Goal: Information Seeking & Learning: Learn about a topic

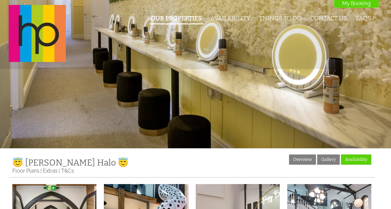
click at [194, 23] on li "Our Properties" at bounding box center [176, 19] width 53 height 11
click at [193, 21] on link "Our Properties" at bounding box center [176, 18] width 51 height 7
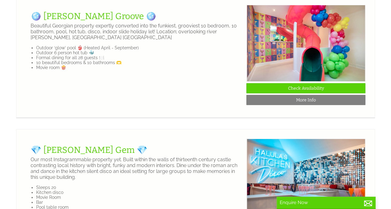
scroll to position [849, 0]
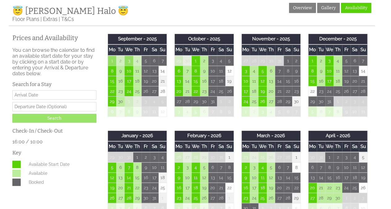
scroll to position [153, 0]
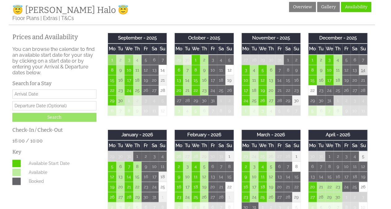
click at [363, 71] on td "14" at bounding box center [363, 70] width 8 height 10
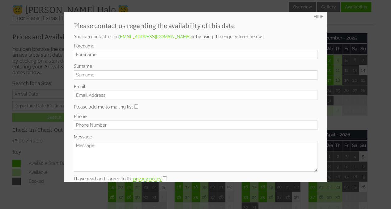
click at [350, 23] on div at bounding box center [195, 104] width 391 height 209
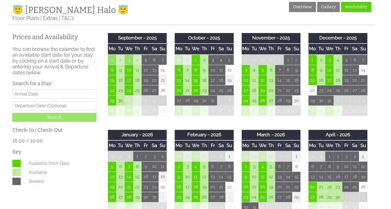
click at [273, 113] on td "4" at bounding box center [271, 111] width 8 height 10
click at [254, 101] on td "25" at bounding box center [254, 100] width 8 height 10
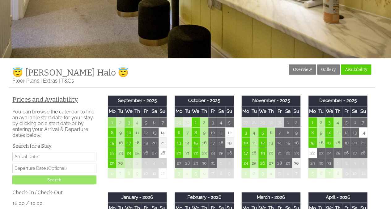
scroll to position [90, 0]
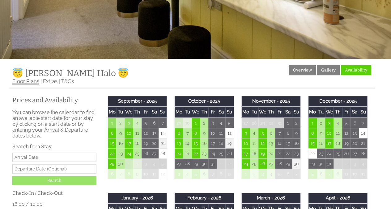
click at [32, 83] on link "Floor Plans" at bounding box center [25, 81] width 27 height 7
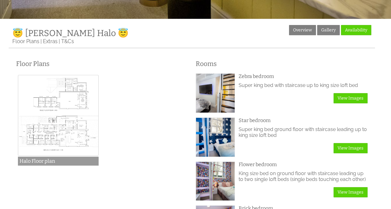
scroll to position [130, 0]
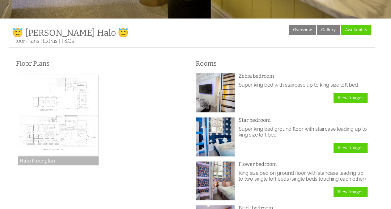
click at [54, 142] on img at bounding box center [58, 115] width 81 height 81
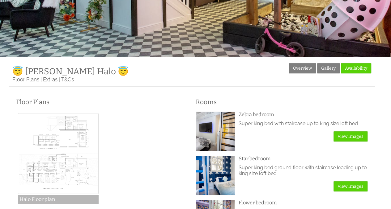
scroll to position [91, 0]
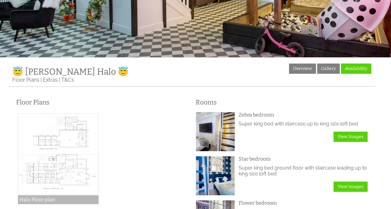
click at [62, 139] on img at bounding box center [58, 154] width 81 height 81
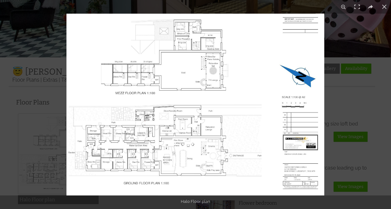
click at [138, 93] on img at bounding box center [195, 105] width 258 height 182
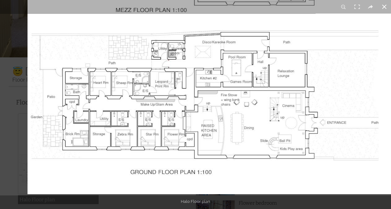
drag, startPoint x: 188, startPoint y: 86, endPoint x: 297, endPoint y: 7, distance: 134.7
click at [297, 7] on div "1 / 1 Halo Floor plan Halo Floor plan" at bounding box center [195, 104] width 391 height 209
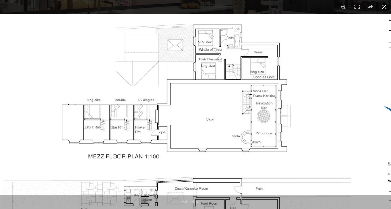
click at [386, 8] on button at bounding box center [384, 7] width 14 height 14
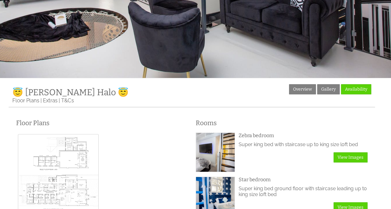
scroll to position [0, 0]
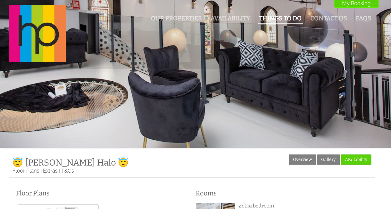
click at [285, 18] on link "Things To Do" at bounding box center [280, 18] width 43 height 7
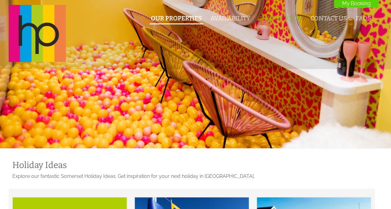
click at [190, 17] on link "Our Properties" at bounding box center [176, 18] width 51 height 7
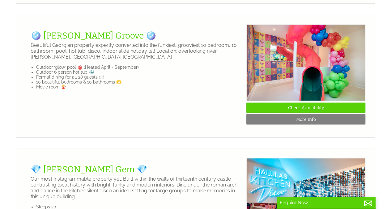
scroll to position [832, 0]
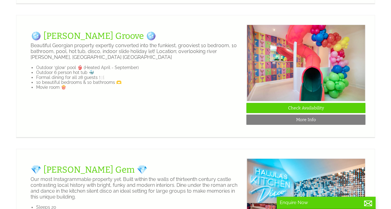
drag, startPoint x: 112, startPoint y: 62, endPoint x: 44, endPoint y: 64, distance: 68.0
copy link "alula Halo 😇"
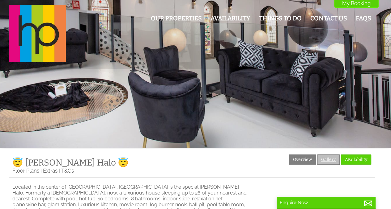
click at [331, 158] on link "Gallery" at bounding box center [328, 160] width 23 height 10
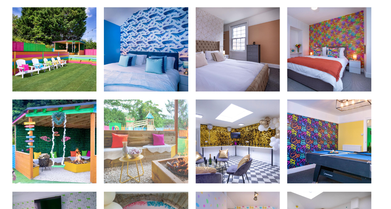
scroll to position [820, 0]
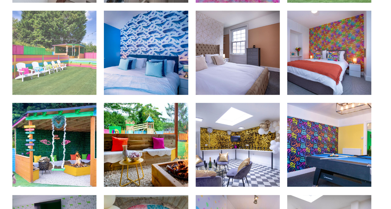
click at [65, 53] on img at bounding box center [54, 53] width 84 height 84
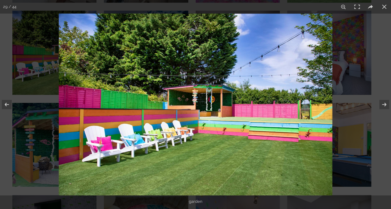
click at [248, 125] on img at bounding box center [195, 105] width 273 height 182
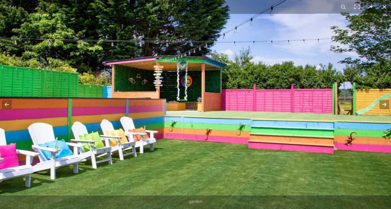
click at [382, 108] on button at bounding box center [380, 104] width 22 height 31
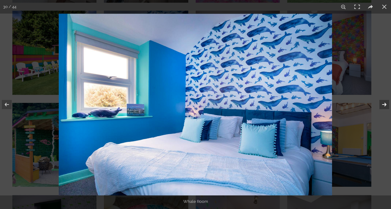
click at [382, 108] on button at bounding box center [380, 104] width 22 height 31
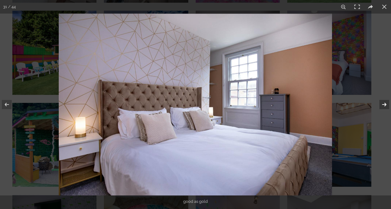
click at [382, 108] on button at bounding box center [380, 104] width 22 height 31
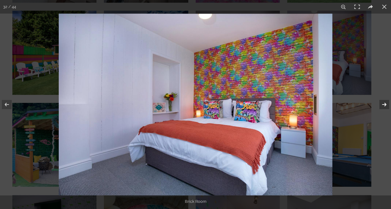
click at [382, 108] on button at bounding box center [380, 104] width 22 height 31
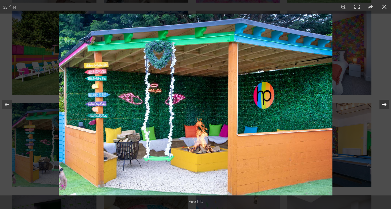
click at [382, 108] on button at bounding box center [380, 104] width 22 height 31
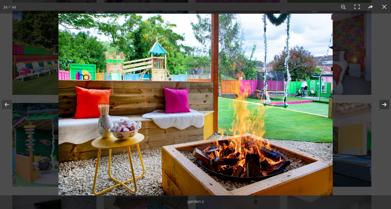
click at [382, 107] on button at bounding box center [380, 104] width 22 height 31
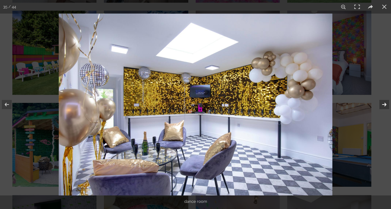
click at [382, 108] on button at bounding box center [380, 104] width 22 height 31
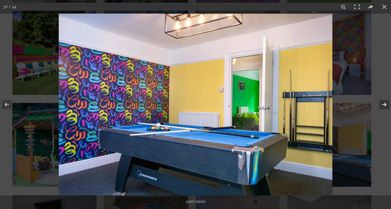
click at [382, 108] on button at bounding box center [380, 104] width 22 height 31
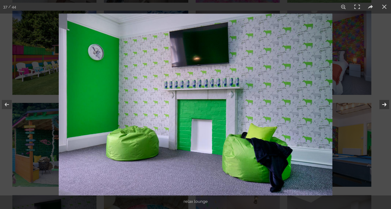
click at [379, 105] on button at bounding box center [380, 104] width 22 height 31
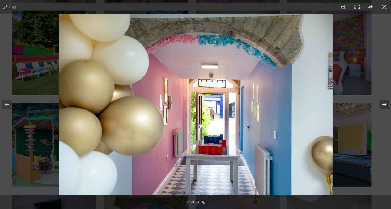
click at [379, 105] on button at bounding box center [380, 104] width 22 height 31
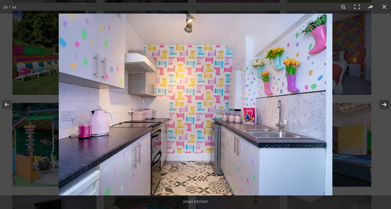
click at [379, 105] on button at bounding box center [380, 104] width 22 height 31
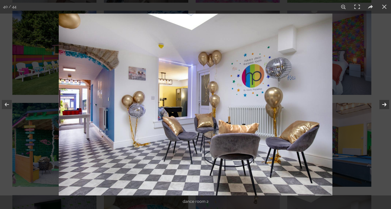
drag, startPoint x: 379, startPoint y: 105, endPoint x: 382, endPoint y: 108, distance: 4.0
click at [382, 108] on button at bounding box center [380, 104] width 22 height 31
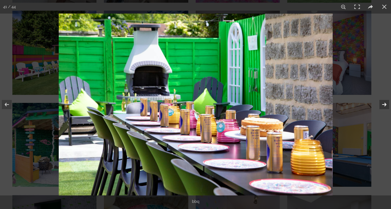
click at [382, 108] on button at bounding box center [380, 104] width 22 height 31
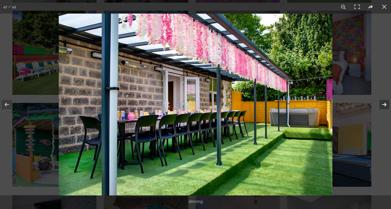
click at [382, 108] on button at bounding box center [380, 104] width 22 height 31
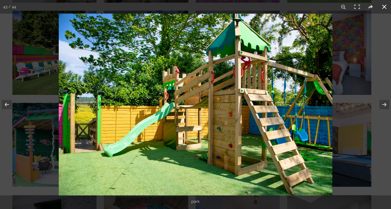
click at [362, 84] on div at bounding box center [254, 118] width 391 height 209
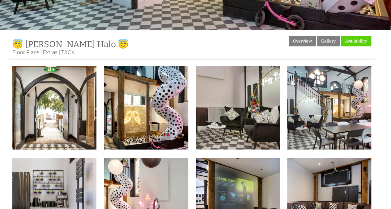
scroll to position [113, 0]
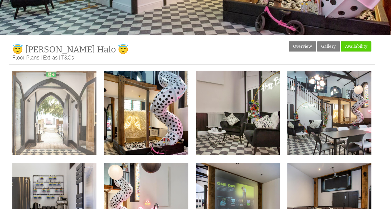
click at [58, 118] on img at bounding box center [54, 113] width 84 height 84
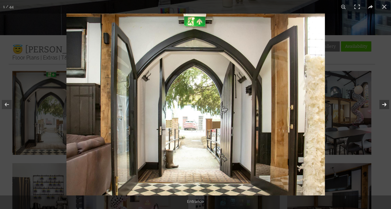
drag, startPoint x: 384, startPoint y: 104, endPoint x: 298, endPoint y: 38, distance: 108.2
click at [298, 38] on img at bounding box center [195, 105] width 258 height 182
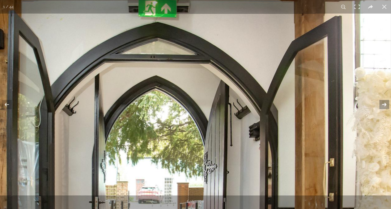
click at [297, 143] on img at bounding box center [158, 157] width 463 height 327
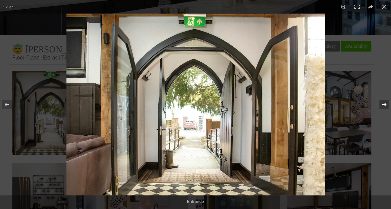
click at [384, 104] on button at bounding box center [380, 104] width 22 height 31
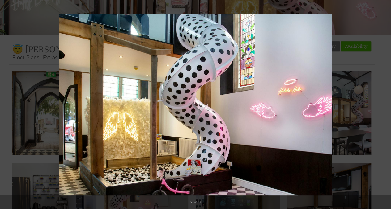
click at [384, 104] on button at bounding box center [380, 104] width 22 height 31
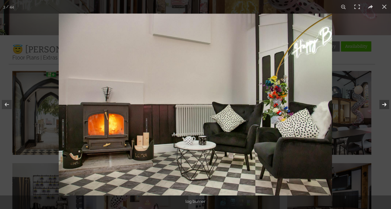
click at [386, 107] on button at bounding box center [380, 104] width 22 height 31
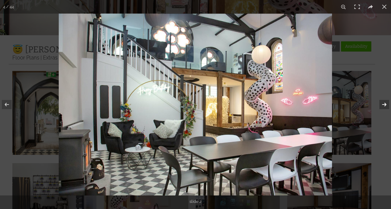
click at [386, 107] on button at bounding box center [380, 104] width 22 height 31
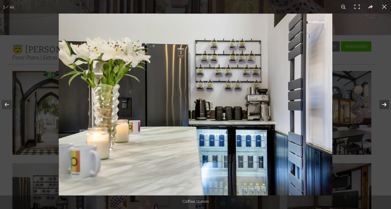
drag, startPoint x: 386, startPoint y: 107, endPoint x: 285, endPoint y: 130, distance: 103.7
click at [285, 130] on img at bounding box center [195, 105] width 273 height 182
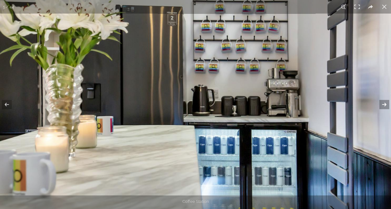
click at [288, 119] on img at bounding box center [192, 94] width 395 height 264
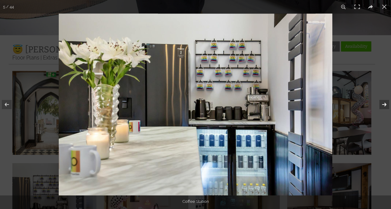
click at [384, 105] on button at bounding box center [380, 104] width 22 height 31
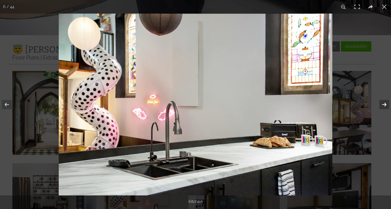
click at [384, 105] on button at bounding box center [380, 104] width 22 height 31
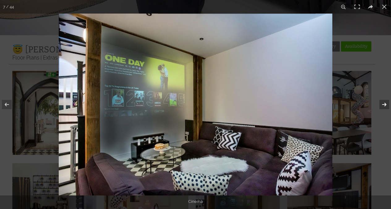
click at [384, 105] on button at bounding box center [380, 104] width 22 height 31
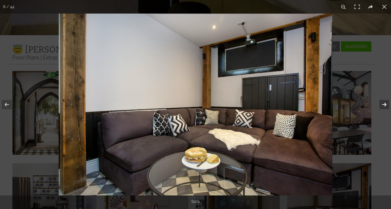
click at [384, 105] on button at bounding box center [380, 104] width 22 height 31
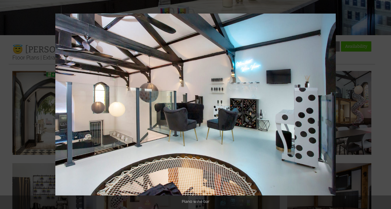
click at [384, 105] on button at bounding box center [380, 104] width 22 height 31
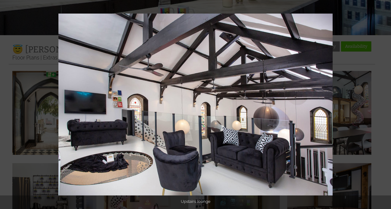
click at [384, 105] on button at bounding box center [380, 104] width 22 height 31
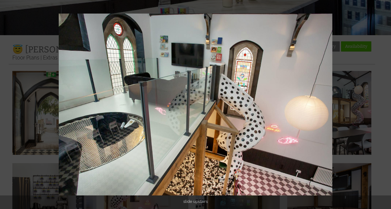
click at [384, 105] on button at bounding box center [380, 104] width 22 height 31
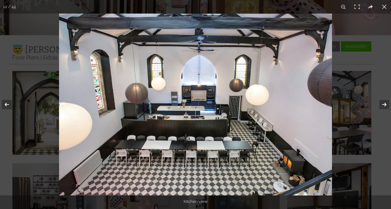
click at [11, 104] on button at bounding box center [11, 104] width 22 height 31
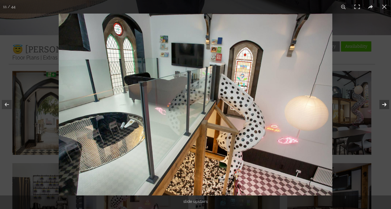
click at [382, 103] on button at bounding box center [380, 104] width 22 height 31
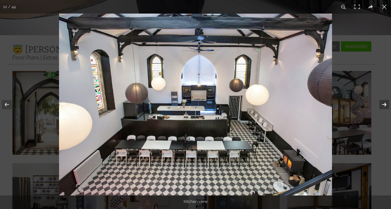
click at [382, 103] on button at bounding box center [380, 104] width 22 height 31
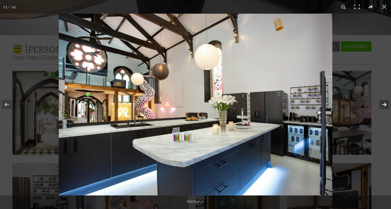
click at [382, 103] on button at bounding box center [380, 104] width 22 height 31
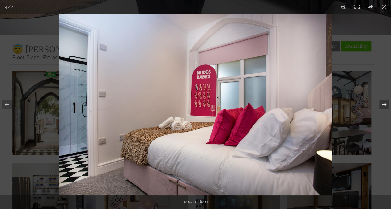
click at [382, 103] on button at bounding box center [380, 104] width 22 height 31
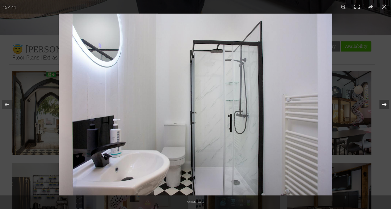
click at [382, 103] on button at bounding box center [380, 104] width 22 height 31
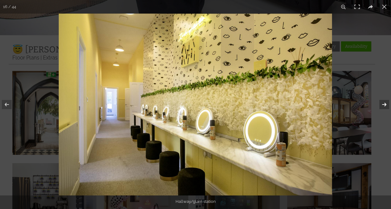
click at [382, 103] on button at bounding box center [380, 104] width 22 height 31
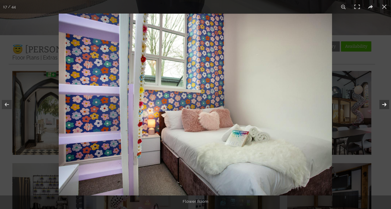
click at [382, 103] on button at bounding box center [380, 104] width 22 height 31
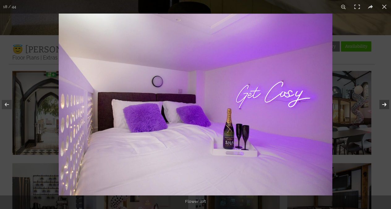
click at [382, 103] on button at bounding box center [380, 104] width 22 height 31
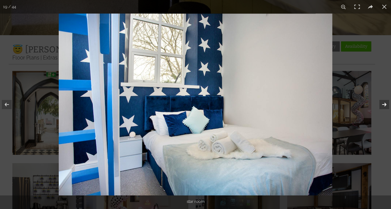
click at [382, 103] on button at bounding box center [380, 104] width 22 height 31
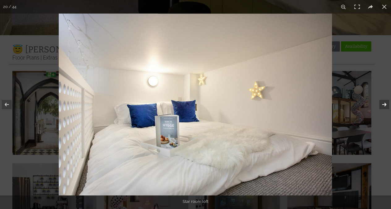
click at [382, 103] on button at bounding box center [380, 104] width 22 height 31
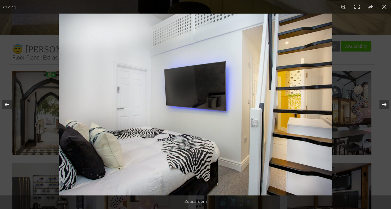
click at [5, 102] on button at bounding box center [11, 104] width 22 height 31
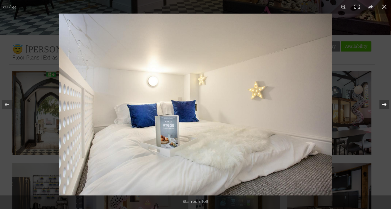
click at [385, 102] on button at bounding box center [380, 104] width 22 height 31
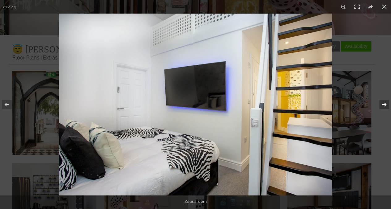
click at [384, 106] on button at bounding box center [380, 104] width 22 height 31
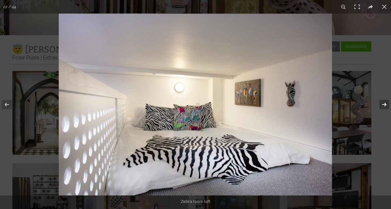
click at [384, 106] on button at bounding box center [380, 104] width 22 height 31
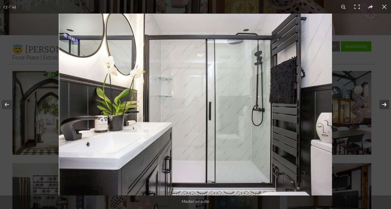
click at [384, 106] on button at bounding box center [380, 104] width 22 height 31
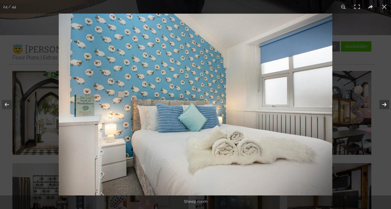
click at [384, 106] on button at bounding box center [380, 104] width 22 height 31
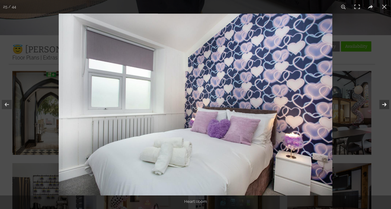
click at [384, 106] on button at bounding box center [380, 104] width 22 height 31
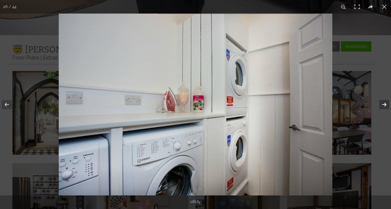
click at [384, 106] on button at bounding box center [380, 104] width 22 height 31
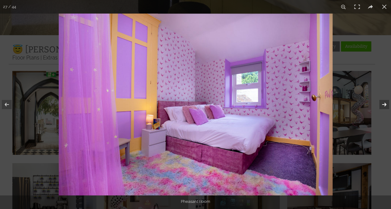
click at [384, 106] on button at bounding box center [380, 104] width 22 height 31
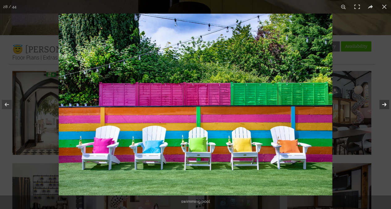
click at [384, 106] on button at bounding box center [380, 104] width 22 height 31
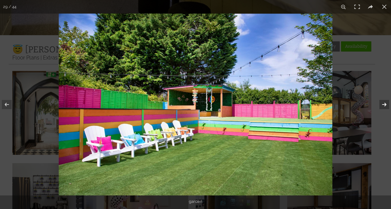
click at [384, 106] on button at bounding box center [380, 104] width 22 height 31
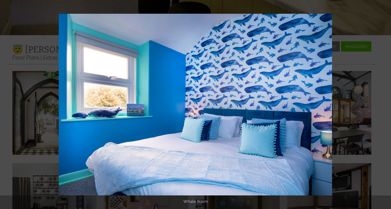
click at [384, 106] on button at bounding box center [380, 104] width 22 height 31
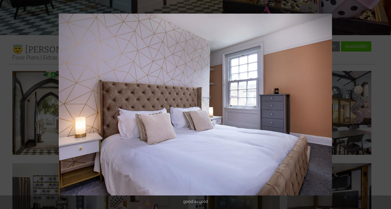
click at [384, 106] on button at bounding box center [380, 104] width 22 height 31
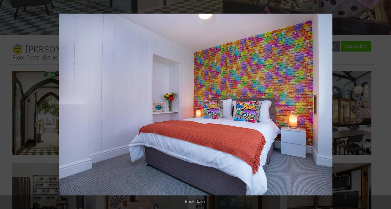
click at [384, 106] on button at bounding box center [380, 104] width 22 height 31
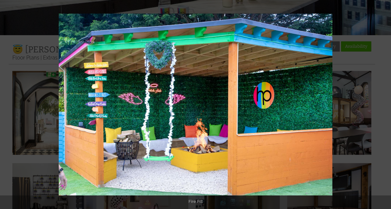
click at [384, 106] on button at bounding box center [380, 104] width 22 height 31
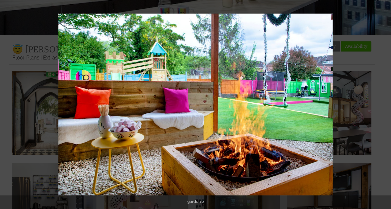
click at [384, 106] on button at bounding box center [380, 104] width 22 height 31
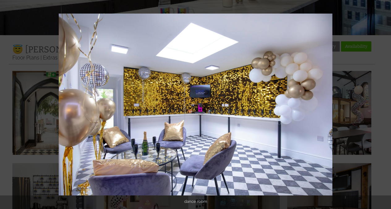
click at [384, 106] on button at bounding box center [380, 104] width 22 height 31
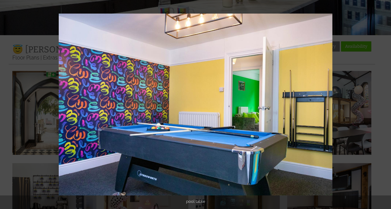
click at [384, 106] on button at bounding box center [380, 104] width 22 height 31
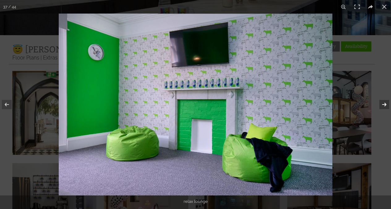
click at [384, 105] on button at bounding box center [380, 104] width 22 height 31
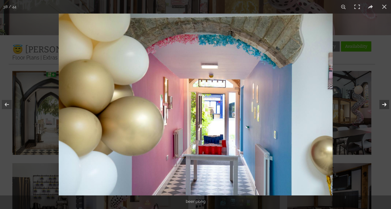
click at [384, 105] on button at bounding box center [380, 104] width 22 height 31
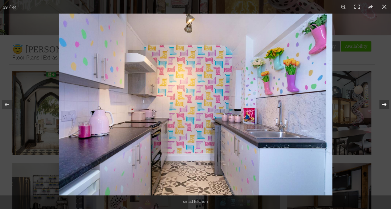
click at [384, 105] on button at bounding box center [380, 104] width 22 height 31
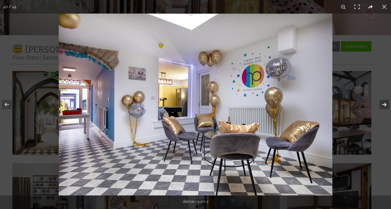
click at [384, 105] on button at bounding box center [380, 104] width 22 height 31
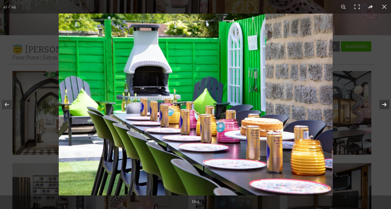
click at [384, 105] on button at bounding box center [380, 104] width 22 height 31
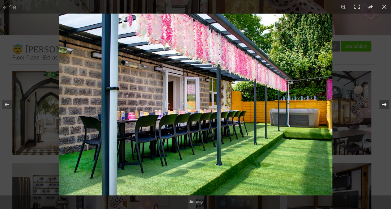
click at [384, 105] on button at bounding box center [380, 104] width 22 height 31
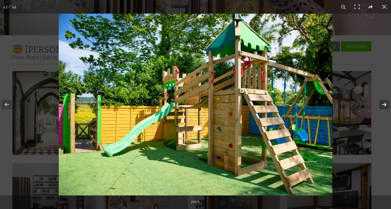
click at [384, 105] on button at bounding box center [380, 104] width 22 height 31
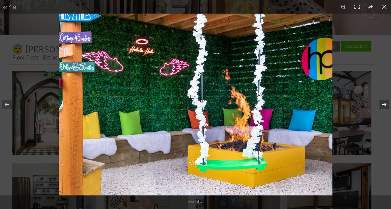
click at [384, 105] on button at bounding box center [380, 104] width 22 height 31
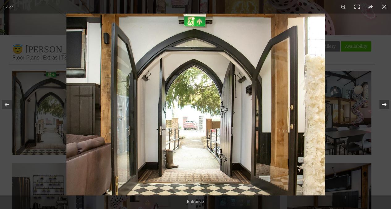
click at [384, 105] on button at bounding box center [380, 104] width 22 height 31
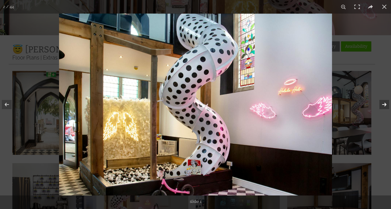
click at [384, 105] on button at bounding box center [380, 104] width 22 height 31
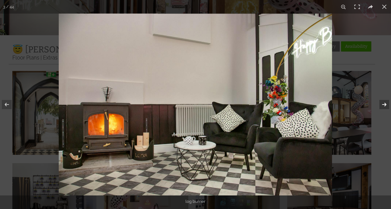
click at [384, 105] on button at bounding box center [380, 104] width 22 height 31
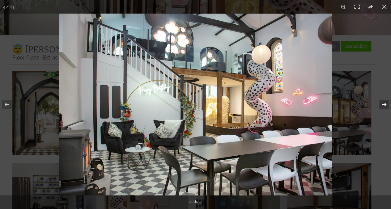
click at [384, 105] on button at bounding box center [380, 104] width 22 height 31
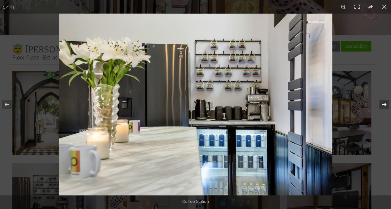
click at [384, 105] on button at bounding box center [380, 104] width 22 height 31
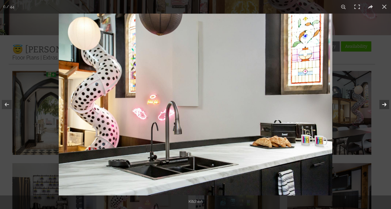
click at [384, 105] on button at bounding box center [380, 104] width 22 height 31
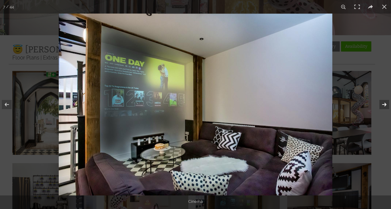
click at [384, 105] on button at bounding box center [380, 104] width 22 height 31
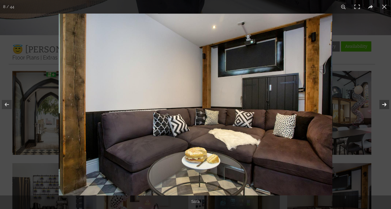
click at [384, 105] on button at bounding box center [380, 104] width 22 height 31
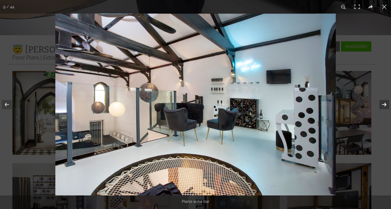
click at [384, 105] on button at bounding box center [380, 104] width 22 height 31
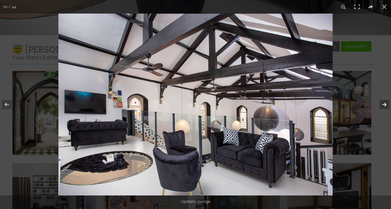
click at [384, 105] on button at bounding box center [380, 104] width 22 height 31
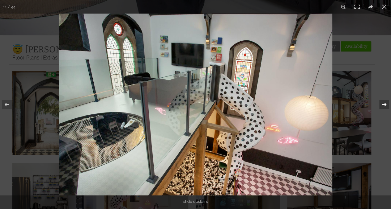
click at [384, 105] on button at bounding box center [380, 104] width 22 height 31
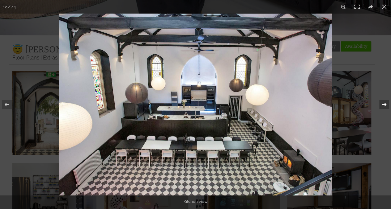
click at [384, 104] on button at bounding box center [380, 104] width 22 height 31
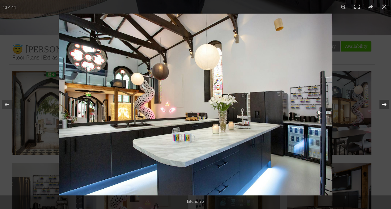
click at [384, 104] on button at bounding box center [380, 104] width 22 height 31
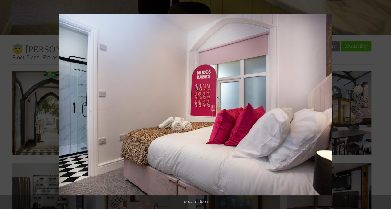
click at [384, 104] on button at bounding box center [380, 104] width 22 height 31
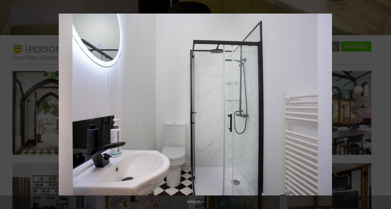
click at [384, 104] on button at bounding box center [380, 104] width 22 height 31
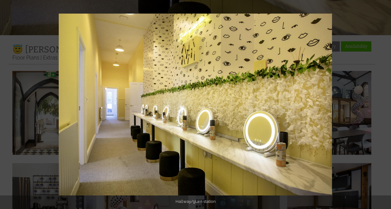
click at [384, 104] on button at bounding box center [380, 104] width 22 height 31
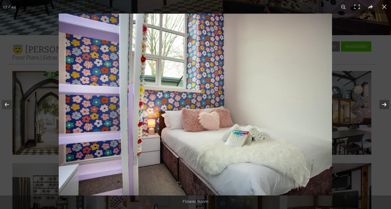
click at [384, 104] on button at bounding box center [380, 104] width 22 height 31
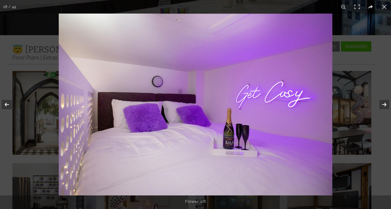
click at [12, 104] on button at bounding box center [11, 104] width 22 height 31
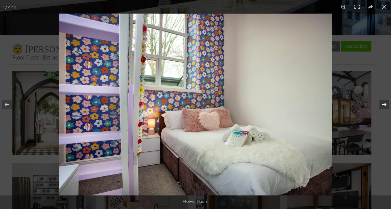
click at [384, 101] on button at bounding box center [380, 104] width 22 height 31
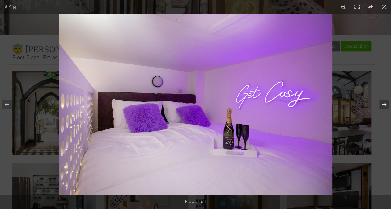
click at [384, 101] on button at bounding box center [380, 104] width 22 height 31
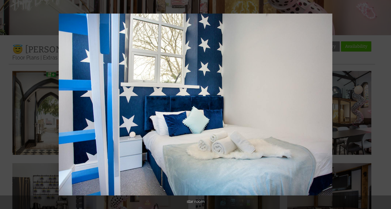
click at [384, 101] on button at bounding box center [380, 104] width 22 height 31
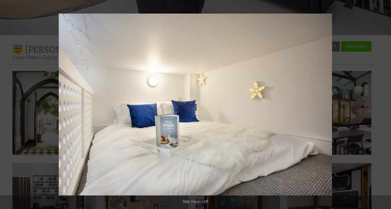
click at [384, 101] on button at bounding box center [380, 104] width 22 height 31
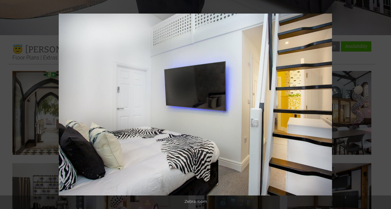
click at [384, 101] on button at bounding box center [380, 104] width 22 height 31
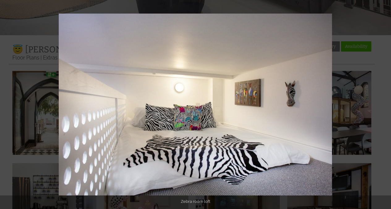
click at [384, 101] on button at bounding box center [380, 104] width 22 height 31
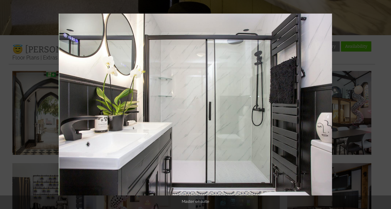
click at [384, 101] on button at bounding box center [380, 104] width 22 height 31
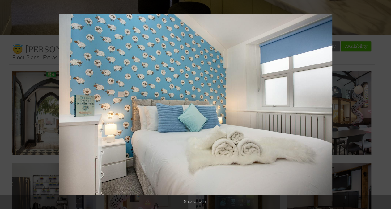
click at [384, 101] on button at bounding box center [380, 104] width 22 height 31
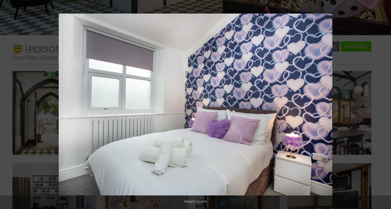
click at [384, 101] on button at bounding box center [380, 104] width 22 height 31
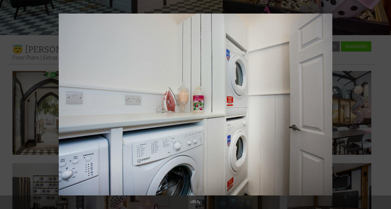
click at [384, 101] on button at bounding box center [380, 104] width 22 height 31
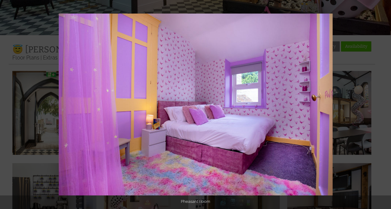
click at [384, 101] on button at bounding box center [380, 104] width 22 height 31
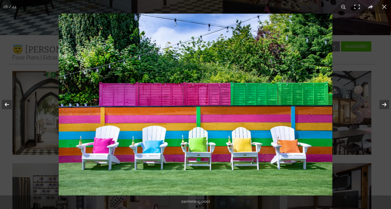
click at [11, 106] on button at bounding box center [11, 104] width 22 height 31
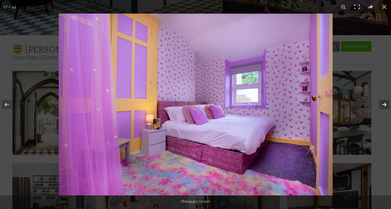
click at [384, 102] on button at bounding box center [380, 104] width 22 height 31
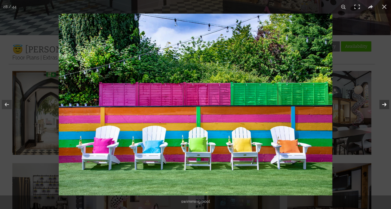
click at [384, 102] on button at bounding box center [380, 104] width 22 height 31
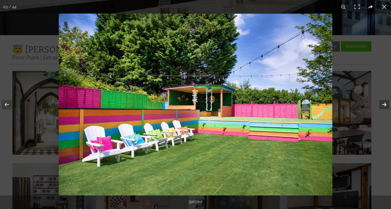
click at [384, 102] on button at bounding box center [380, 104] width 22 height 31
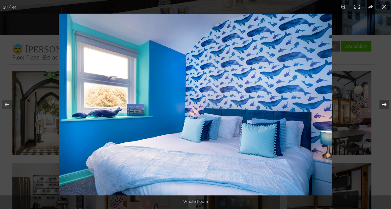
click at [384, 102] on button at bounding box center [380, 104] width 22 height 31
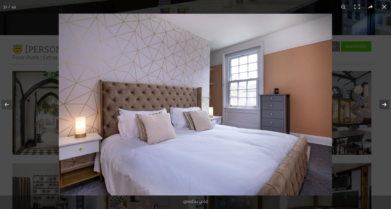
click at [384, 102] on button at bounding box center [380, 104] width 22 height 31
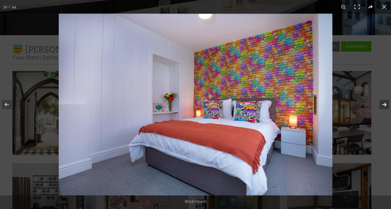
click at [384, 102] on button at bounding box center [380, 104] width 22 height 31
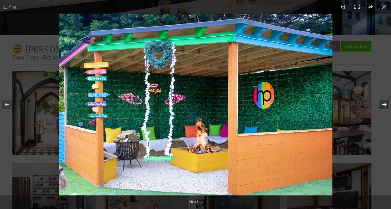
click at [384, 102] on button at bounding box center [380, 104] width 22 height 31
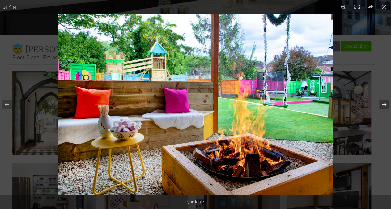
click at [384, 102] on button at bounding box center [380, 104] width 22 height 31
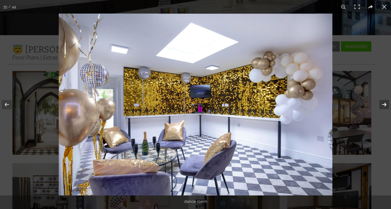
click at [384, 102] on button at bounding box center [380, 104] width 22 height 31
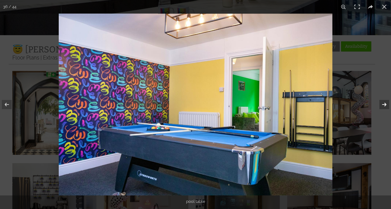
click at [384, 102] on button at bounding box center [380, 104] width 22 height 31
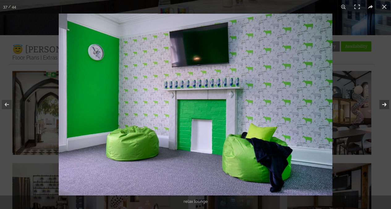
click at [384, 102] on button at bounding box center [380, 104] width 22 height 31
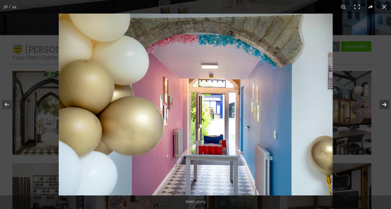
click at [384, 102] on button at bounding box center [380, 104] width 22 height 31
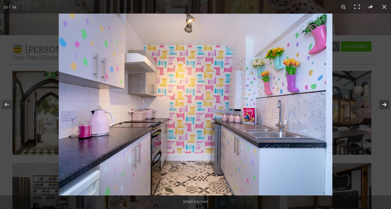
click at [384, 102] on button at bounding box center [380, 104] width 22 height 31
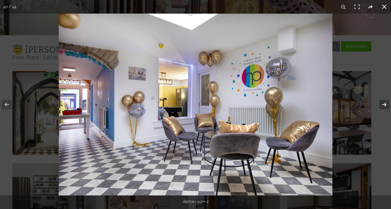
click at [369, 80] on div at bounding box center [254, 118] width 391 height 209
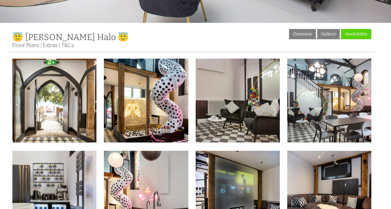
scroll to position [72, 0]
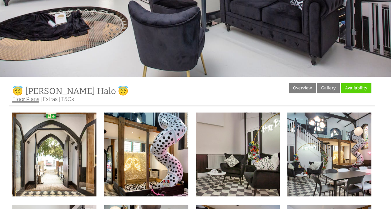
click at [35, 102] on link "Floor Plans" at bounding box center [25, 99] width 27 height 7
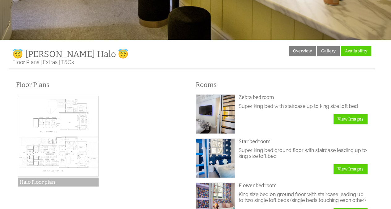
scroll to position [108, 0]
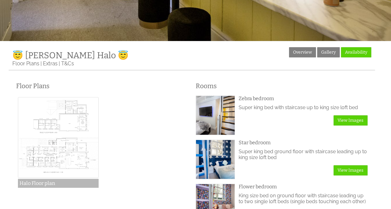
click at [55, 144] on img at bounding box center [58, 137] width 81 height 81
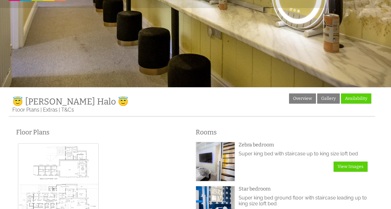
scroll to position [52, 0]
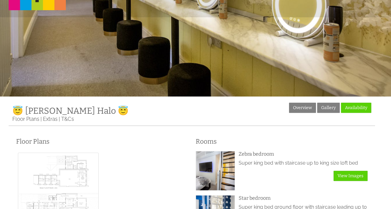
click at [58, 188] on img at bounding box center [58, 193] width 81 height 81
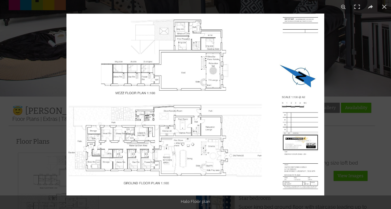
drag, startPoint x: 175, startPoint y: 154, endPoint x: 152, endPoint y: 149, distance: 23.3
click at [152, 149] on img at bounding box center [195, 105] width 258 height 182
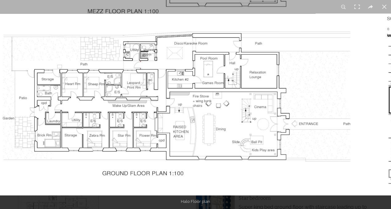
click at [301, 82] on img at bounding box center [230, 32] width 463 height 328
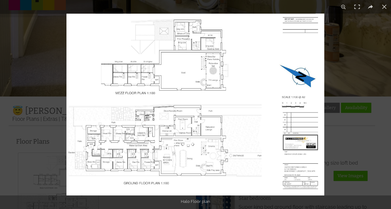
click at [290, 161] on img at bounding box center [195, 105] width 258 height 182
